Goal: Information Seeking & Learning: Learn about a topic

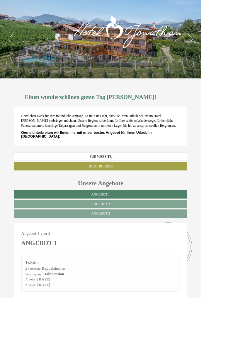
click at [134, 239] on span "Angebot 1" at bounding box center [122, 237] width 23 height 4
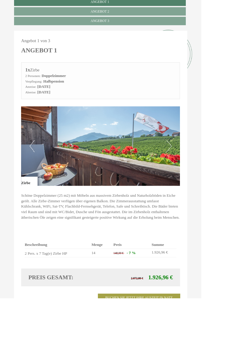
scroll to position [233, 0]
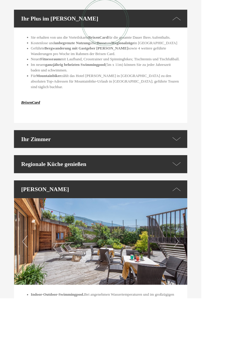
scroll to position [640, 0]
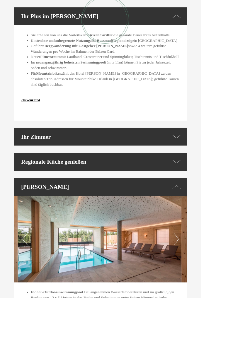
click at [245, 363] on html "Previous Next 1 2 3 4 5 Einen wunderschönen guten Tag Frau Hahn! Herzlichen Dan…" at bounding box center [122, 214] width 245 height 1709
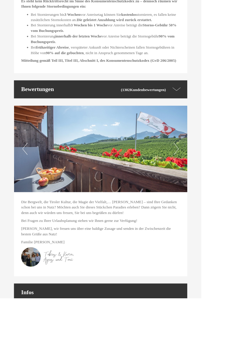
scroll to position [1187, 0]
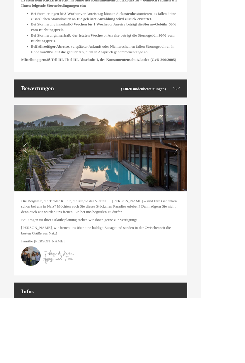
click at [220, 212] on img at bounding box center [122, 180] width 211 height 105
click at [222, 209] on img at bounding box center [122, 180] width 211 height 105
click at [220, 222] on img at bounding box center [122, 180] width 211 height 105
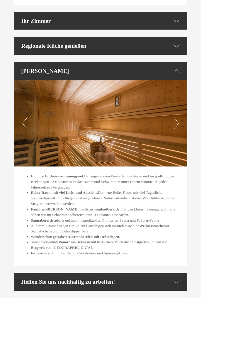
scroll to position [779, 0]
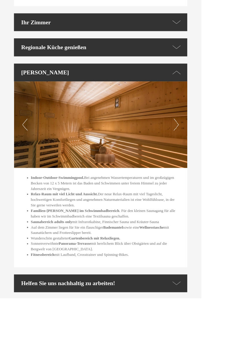
click at [210, 168] on img at bounding box center [122, 151] width 211 height 105
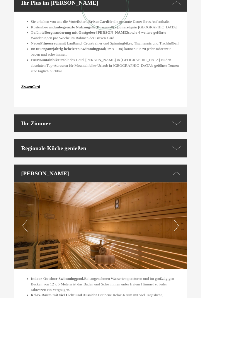
scroll to position [654, 0]
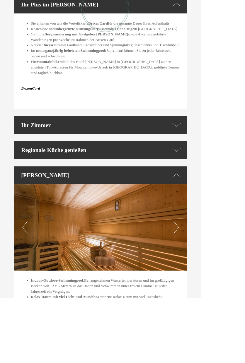
click at [190, 193] on div "Regionale Küche genießen" at bounding box center [122, 183] width 211 height 22
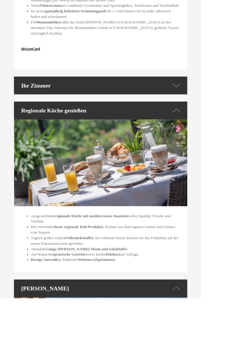
scroll to position [702, 0]
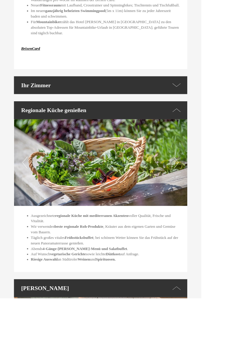
click at [245, 363] on html "Previous Next 1 2 3 4 5 Einen wunderschönen guten Tag Frau Hahn! Herzlichen Dan…" at bounding box center [122, 245] width 245 height 1895
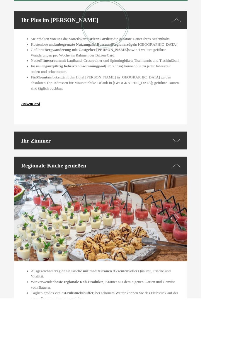
scroll to position [626, 0]
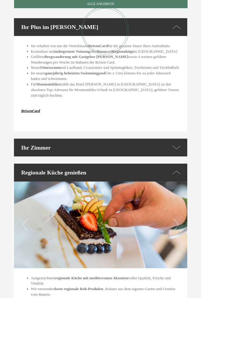
click at [146, 191] on div "Ihr Zimmer" at bounding box center [122, 180] width 211 height 22
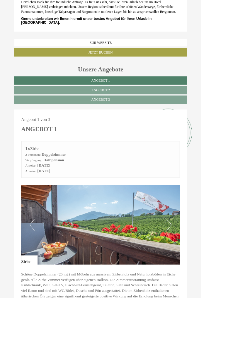
scroll to position [0, 0]
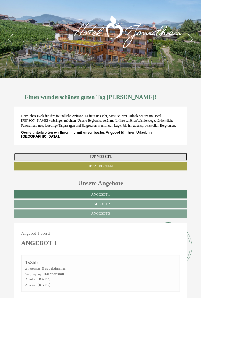
click at [223, 196] on link "Zur Website" at bounding box center [122, 191] width 211 height 10
click at [228, 196] on link "Zur Website" at bounding box center [122, 191] width 211 height 10
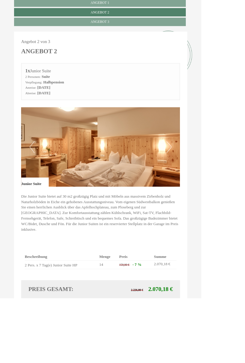
scroll to position [234, 0]
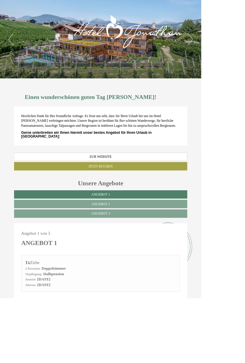
click at [134, 262] on span "Angebot 3" at bounding box center [122, 260] width 23 height 4
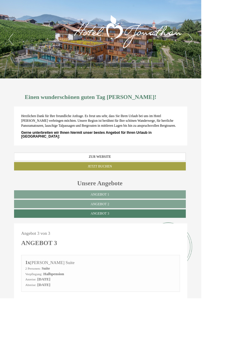
scroll to position [234, 0]
